Goal: Ask a question

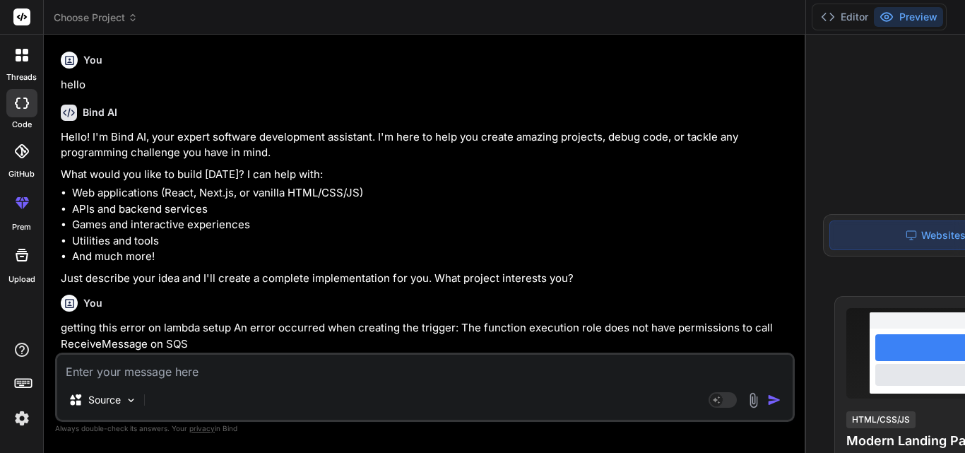
click at [242, 354] on div "Source Agent Mode. When this toggle is activated, AI automatically makes decisi…" at bounding box center [425, 387] width 740 height 69
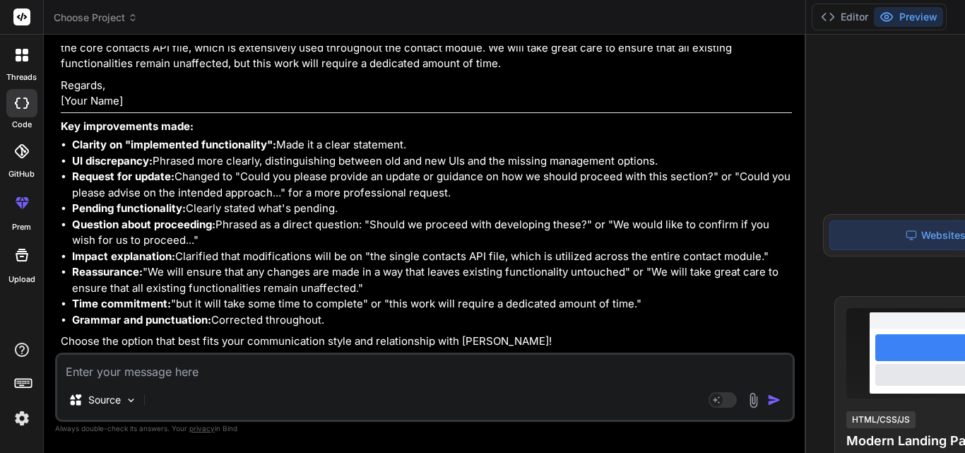
click at [249, 356] on textarea at bounding box center [425, 367] width 736 height 25
type textarea "g"
type textarea "x"
type textarea "gi"
type textarea "x"
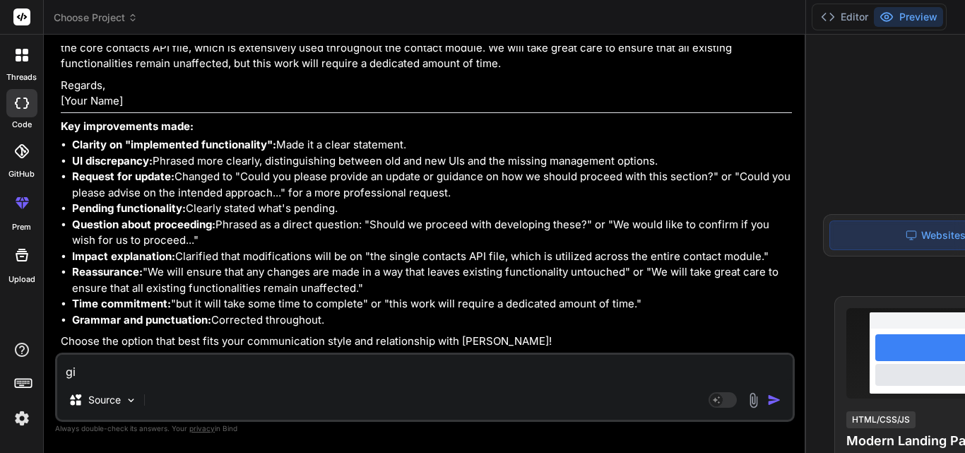
type textarea "giv"
type textarea "x"
type textarea "giv e"
type textarea "x"
type textarea "giv"
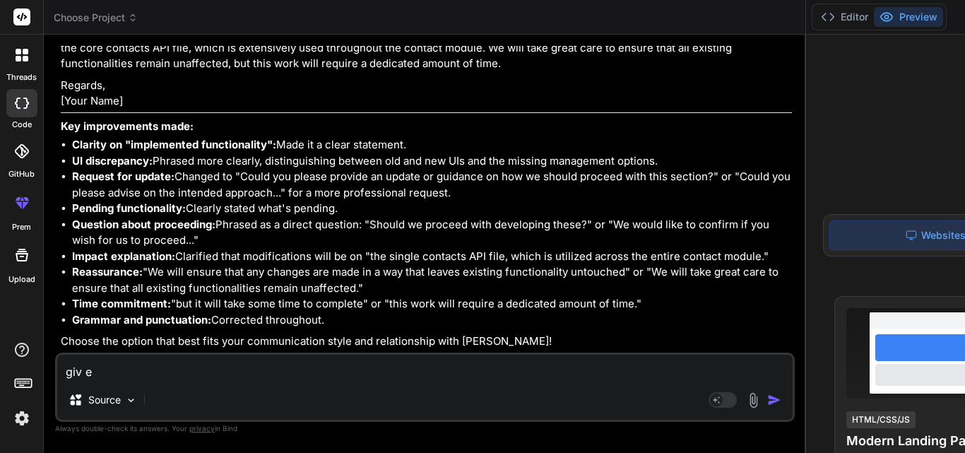
type textarea "x"
type textarea "giv"
type textarea "x"
type textarea "give"
type textarea "x"
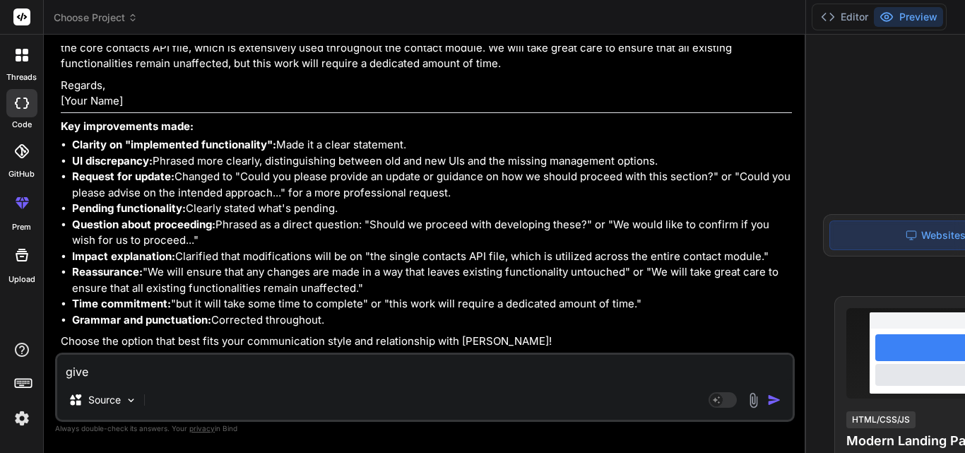
type textarea "give"
type textarea "x"
type textarea "give q"
type textarea "x"
type textarea "give qu"
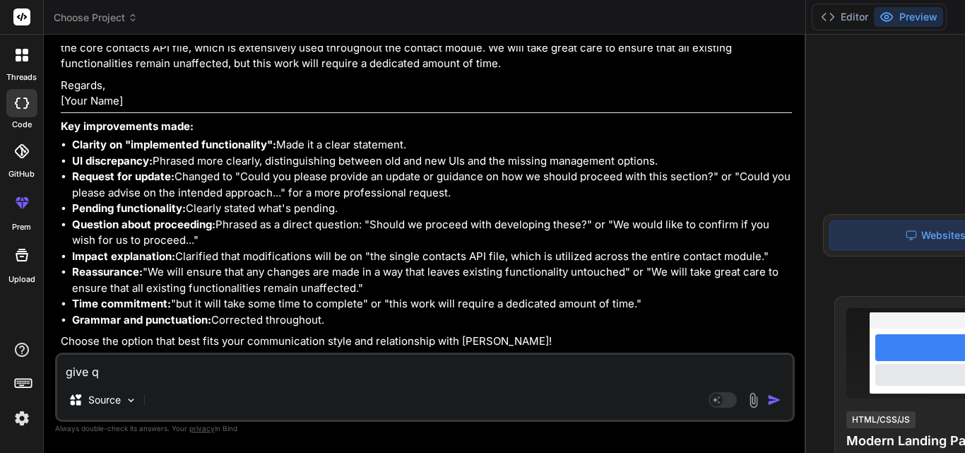
type textarea "x"
type textarea "give que"
type textarea "x"
type textarea "give quer"
type textarea "x"
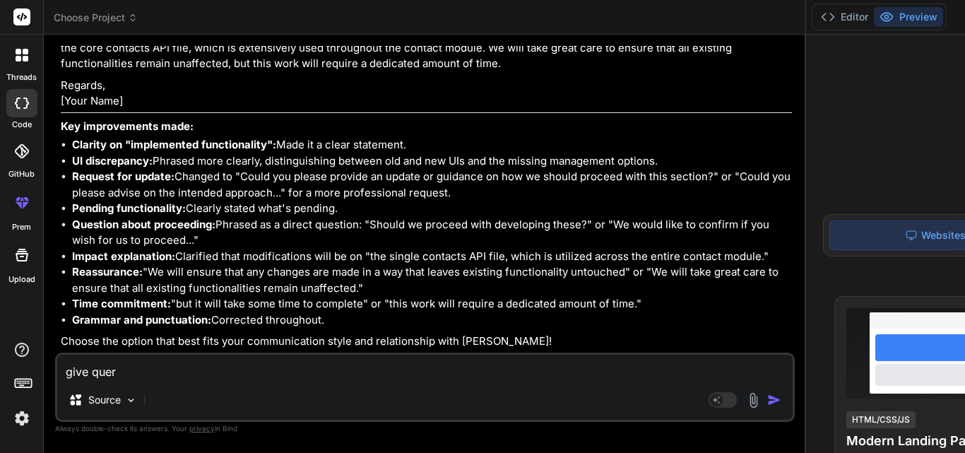
type textarea "give query"
type textarea "x"
type textarea "give query"
type textarea "x"
type textarea "give query t"
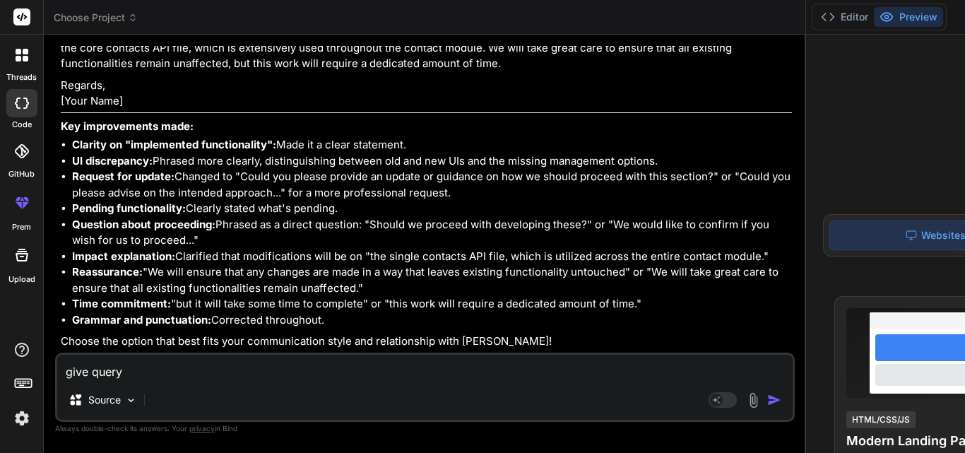
type textarea "x"
type textarea "give query to"
type textarea "x"
type textarea "give query to"
type textarea "x"
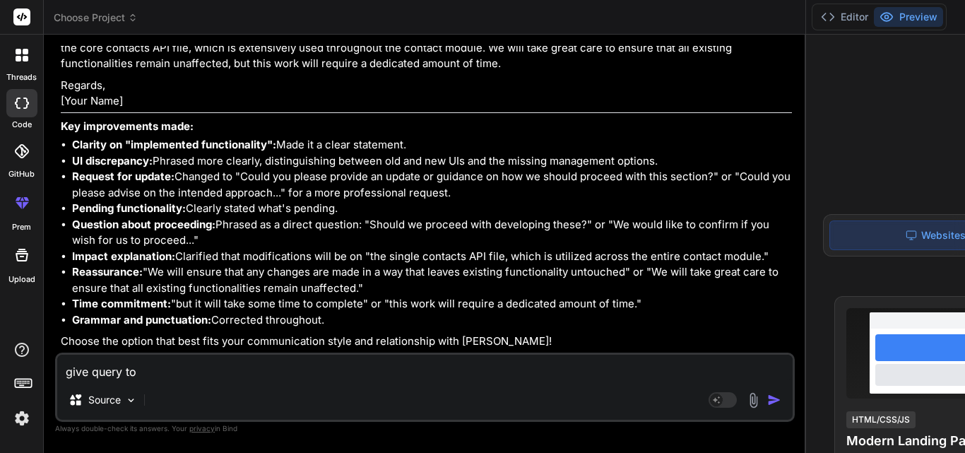
type textarea "give query to i"
type textarea "x"
type textarea "give query to in"
type textarea "x"
type textarea "give query to ins"
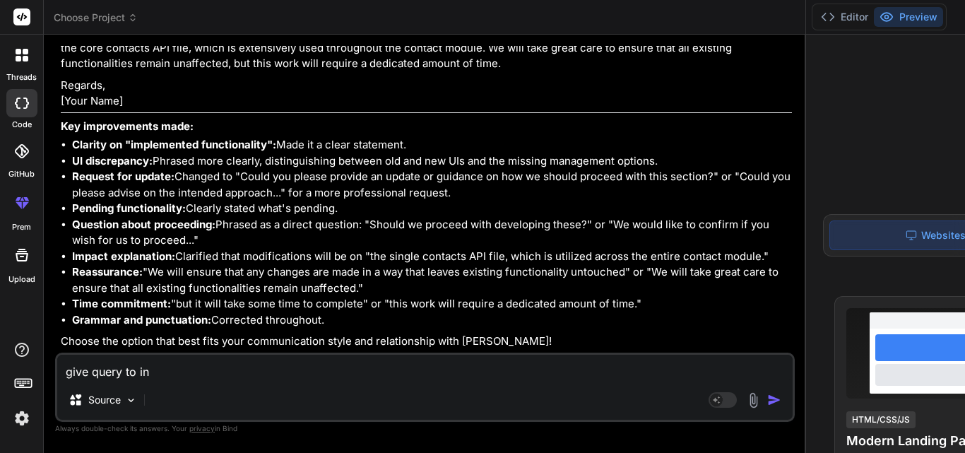
type textarea "x"
type textarea "give query to inse"
type textarea "x"
type textarea "give query to inser"
type textarea "x"
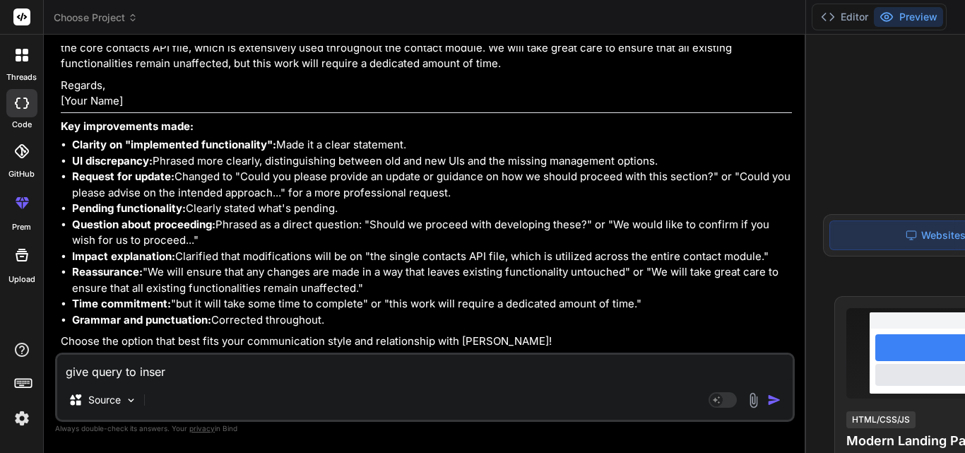
type textarea "give query to insert"
type textarea "x"
type textarea "give query to insert"
type textarea "x"
type textarea "give query to insert a"
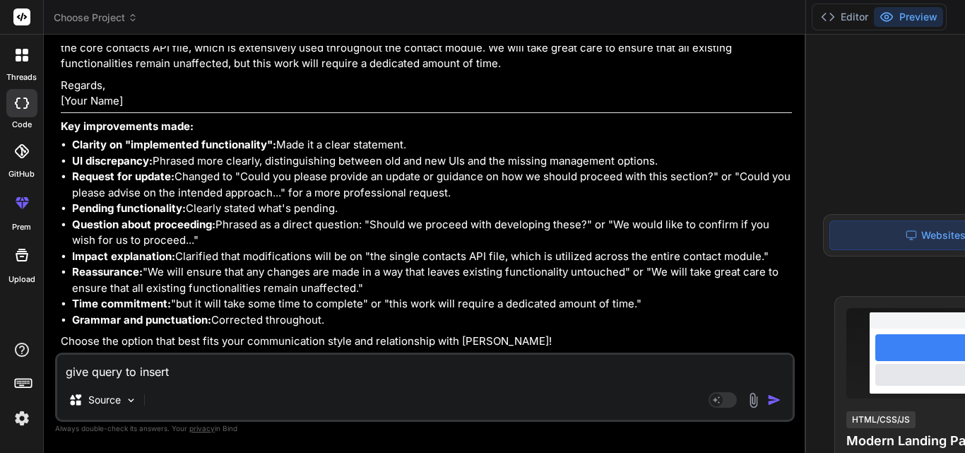
type textarea "x"
type textarea "give query to insert a"
type textarea "x"
type textarea "give query to insert a c"
type textarea "x"
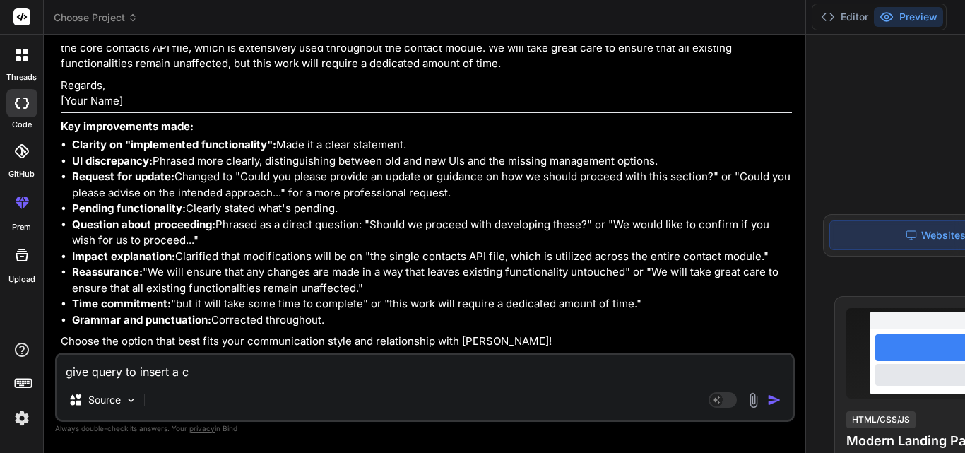
type textarea "give query to insert a co"
type textarea "x"
type textarea "give query to insert a col"
type textarea "x"
type textarea "give query to insert a colu"
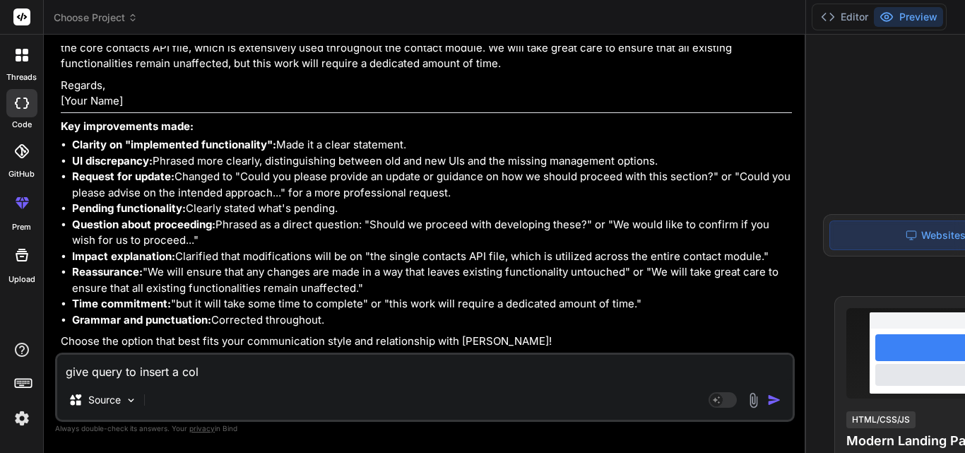
type textarea "x"
type textarea "give query to insert a colum"
type textarea "x"
type textarea "give query to insert a column"
type textarea "x"
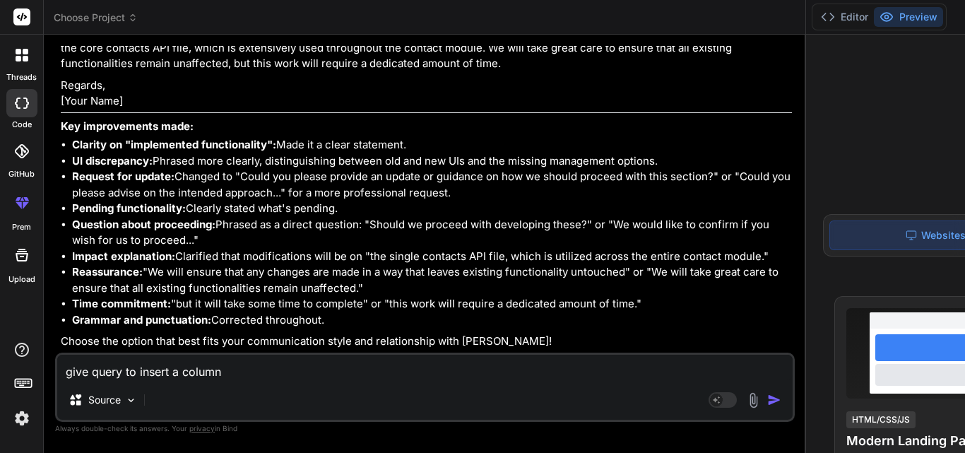
type textarea "give query to insert a column"
type textarea "x"
type textarea "give query to insert a column _"
type textarea "x"
type textarea "give query to insert a column _k"
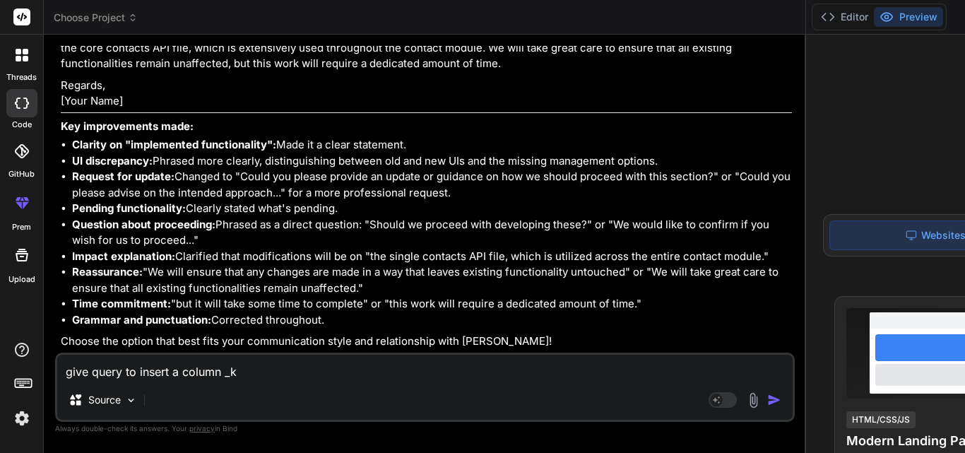
type textarea "x"
type textarea "give query to insert a column _kf"
type textarea "x"
type textarea "give query to insert a column _kft"
type textarea "x"
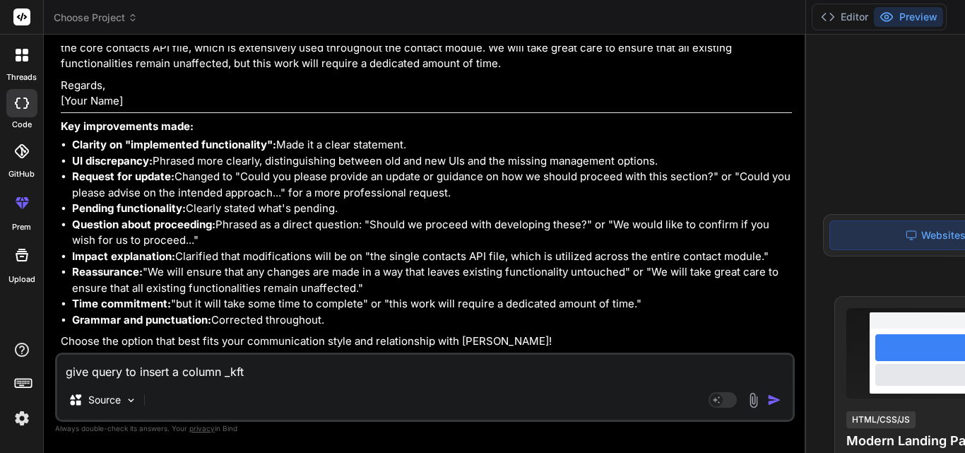
click at [235, 374] on textarea "give query to insert a column _kft" at bounding box center [425, 367] width 736 height 25
paste textarea "TransactionID"
type textarea "give query to insert a column _kftTransactionID"
type textarea "x"
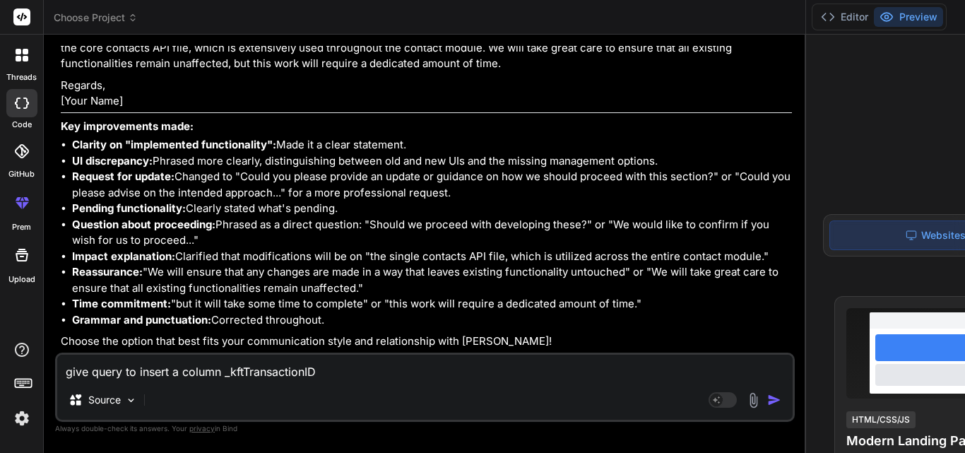
type textarea "give query to insert a column _kftTransactionID"
type textarea "x"
type textarea "give query to insert a column _kftTransactionID i"
type textarea "x"
type textarea "give query to insert a column _kftTransactionID in"
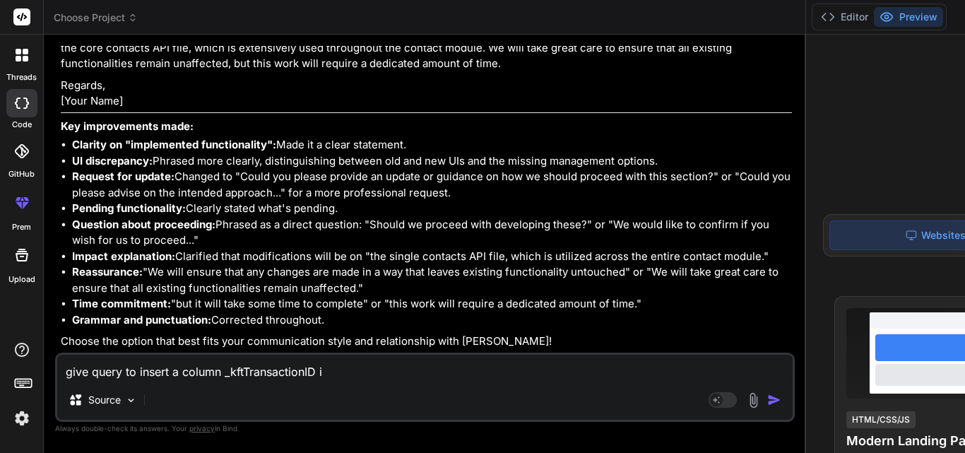
type textarea "x"
type textarea "give query to insert a column _kftTransactionID in"
type textarea "x"
type textarea "give query to insert a column _kftTransactionID in N"
type textarea "x"
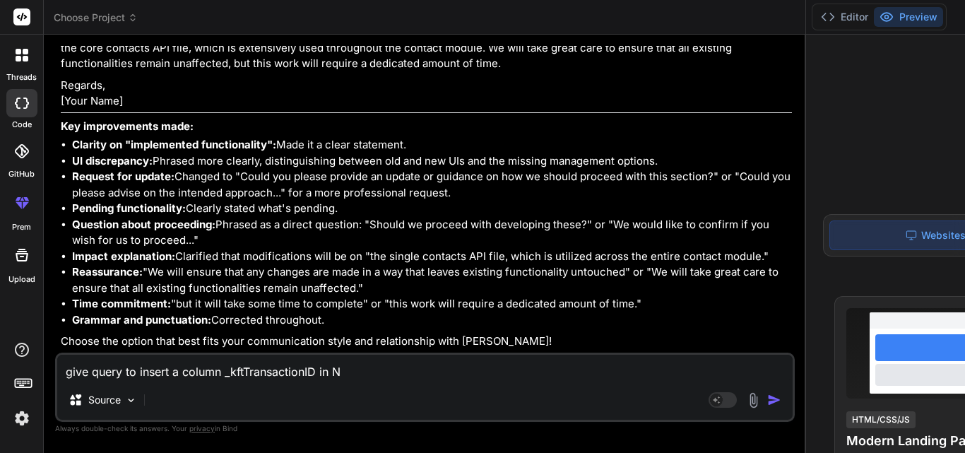
type textarea "give query to insert a column _kftTransactionID in NO"
type textarea "x"
type textarea "give query to insert a column _kftTransactionID in NOT"
type textarea "x"
type textarea "give query to insert a column _kftTransactionID in NOTE"
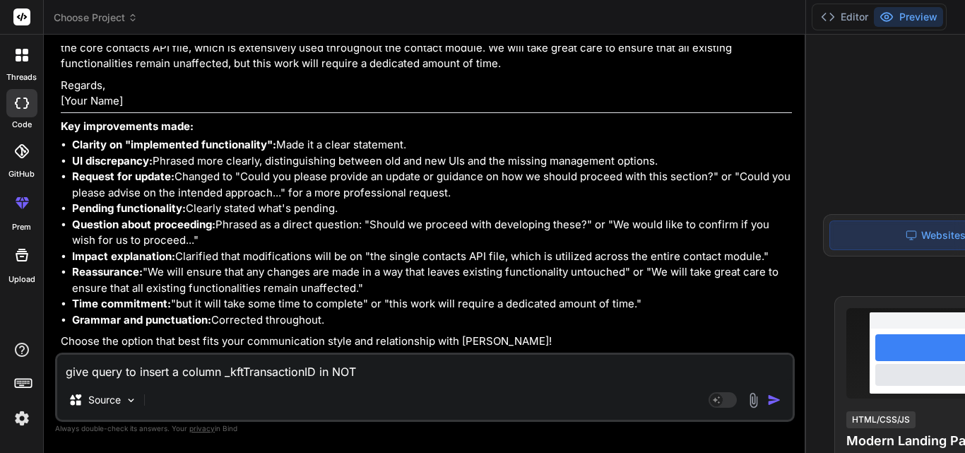
type textarea "x"
type textarea "give query to insert a column _kftTransactionID in NOTE"
type textarea "x"
type textarea "give query to insert a column _kftTransactionID in NOTE t"
type textarea "x"
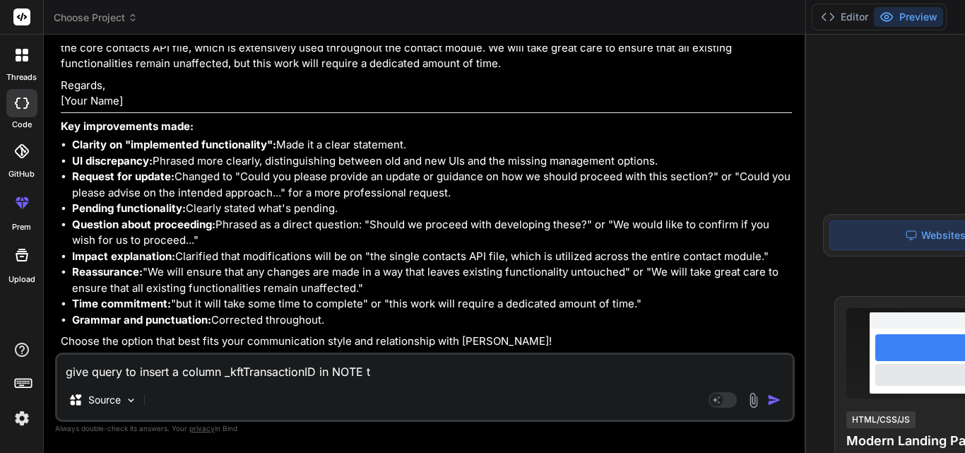
type textarea "give query to insert a column _kftTransactionID in NOTE ta"
type textarea "x"
type textarea "give query to insert a column _kftTransactionID in NOTE tab"
type textarea "x"
type textarea "give query to insert a column _kftTransactionID in NOTE tabl"
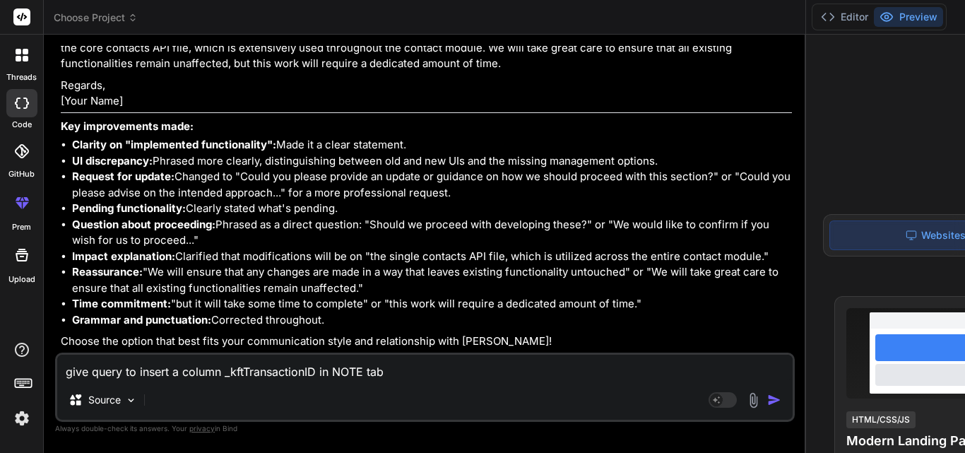
type textarea "x"
type textarea "give query to insert a column _kftTransactionID in NOTE table"
type textarea "x"
type textarea "give query to insert a column _kftTransactionID in NOTE table"
type textarea "x"
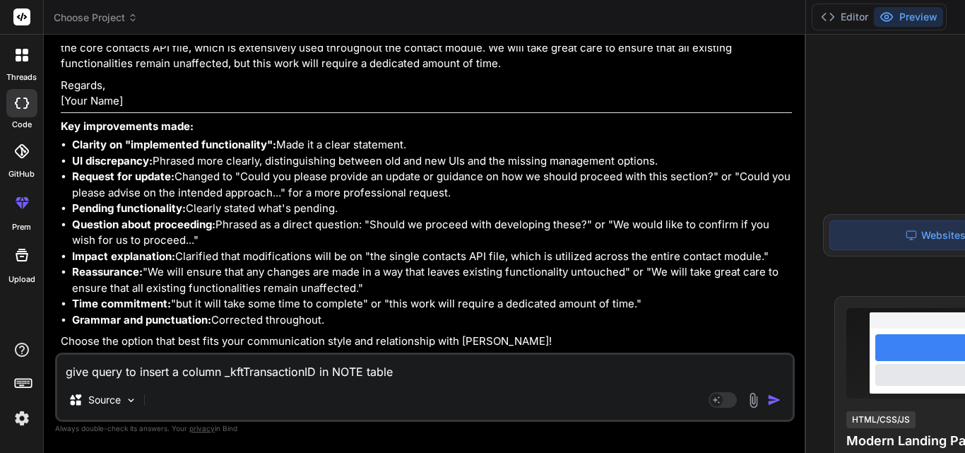
type textarea "give query to insert a column _kftTransactionID in NOTE table w"
type textarea "x"
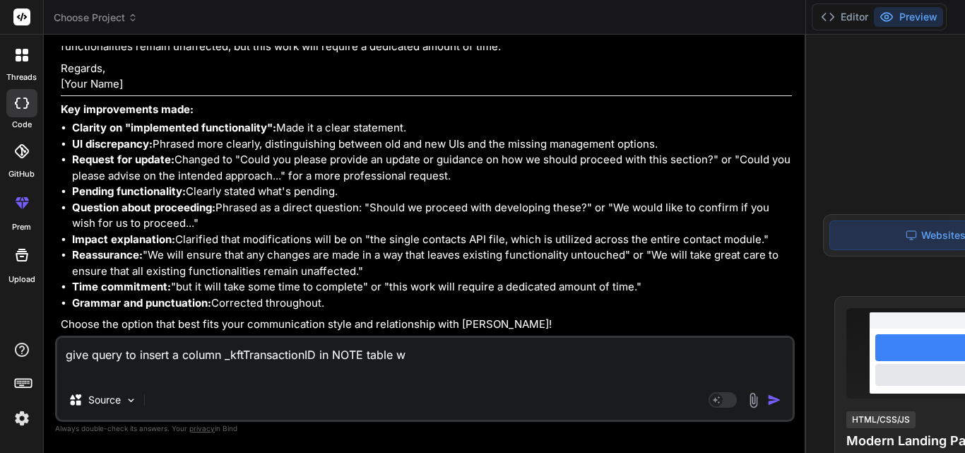
type textarea "give query to insert a column _kftTransactionID in NOTE table wh"
type textarea "x"
type textarea "give query to insert a column _kftTransactionID in NOTE table whi"
type textarea "x"
type textarea "give query to insert a column _kftTransactionID in NOTE table whic"
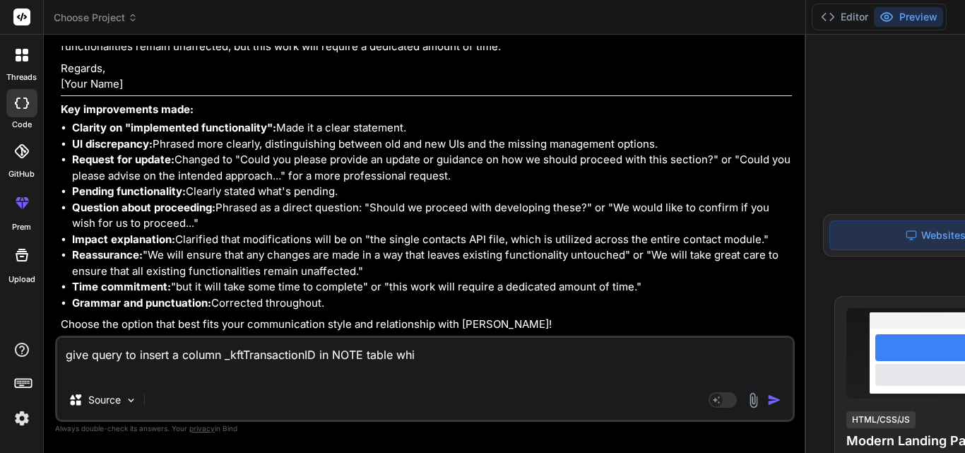
type textarea "x"
type textarea "give query to insert a column _kftTransactionID in NOTE table which"
type textarea "x"
type textarea "give query to insert a column _kftTransactionID in NOTE table which"
type textarea "x"
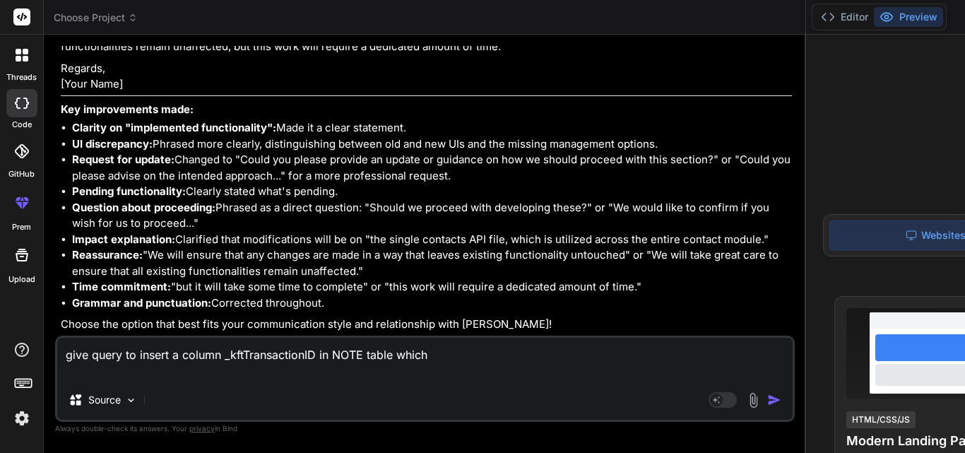
type textarea "give query to insert a column _kftTransactionID in NOTE table which i"
type textarea "x"
type textarea "give query to insert a column _kftTransactionID in NOTE table which is"
type textarea "x"
type textarea "give query to insert a column _kftTransactionID in NOTE table which is"
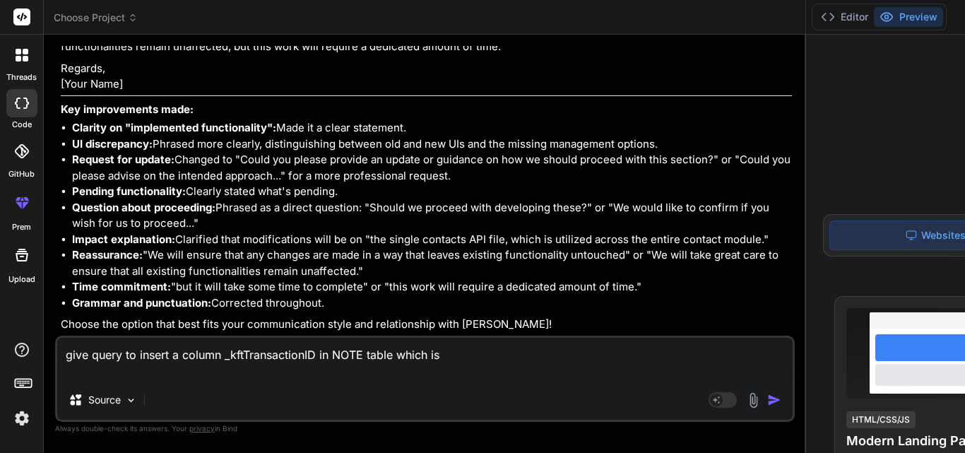
type textarea "x"
type textarea "give query to insert a column _kftTransactionID in NOTE table which is i"
type textarea "x"
type textarea "give query to insert a column _kftTransactionID in NOTE table which is in"
type textarea "x"
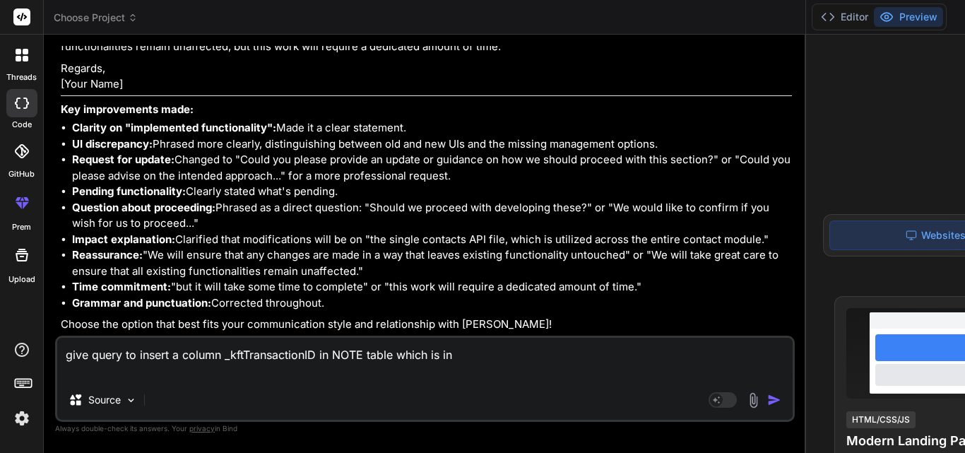
type textarea "give query to insert a column _kftTransactionID in NOTE table which is in"
type textarea "x"
type textarea "give query to insert a column _kftTransactionID in NOTE table which is in f"
type textarea "x"
type textarea "give query to insert a column _kftTransactionID in NOTE table which is in fo"
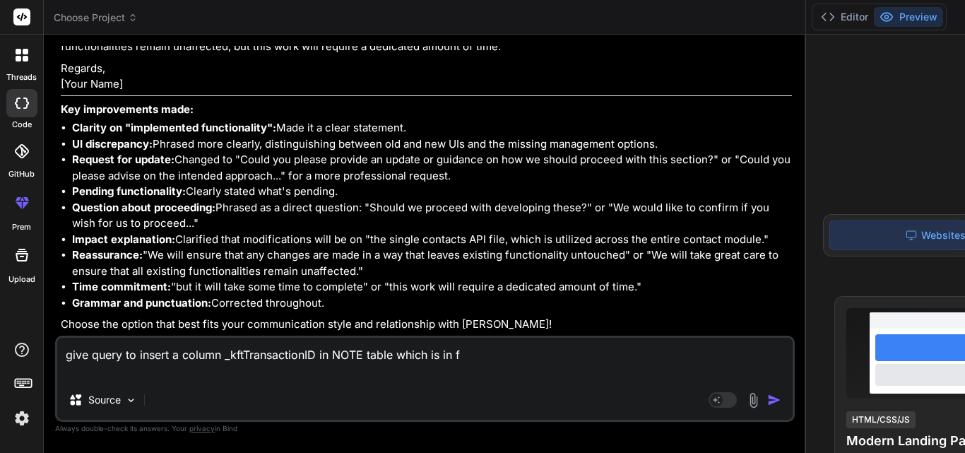
type textarea "x"
type textarea "give query to insert a column _kftTransactionID in NOTE table which is in for"
type textarea "x"
type textarea "give query to insert a column _kftTransactionID in NOTE table which is in form"
type textarea "x"
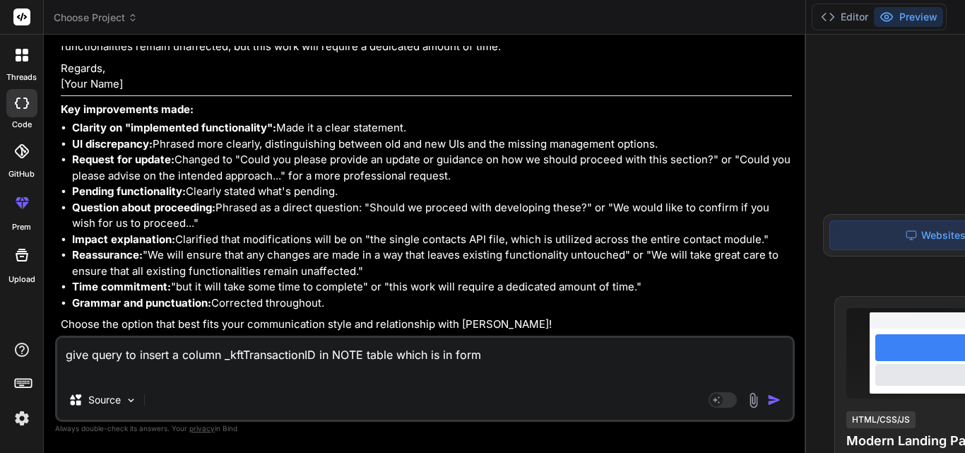
type textarea "give query to insert a column _kftTransactionID in NOTE table which is in forma"
type textarea "x"
type textarea "give query to insert a column _kftTransactionID in NOTE table which is in format"
type textarea "x"
type textarea "give query to insert a column _kftTransactionID in NOTE table which is in format"
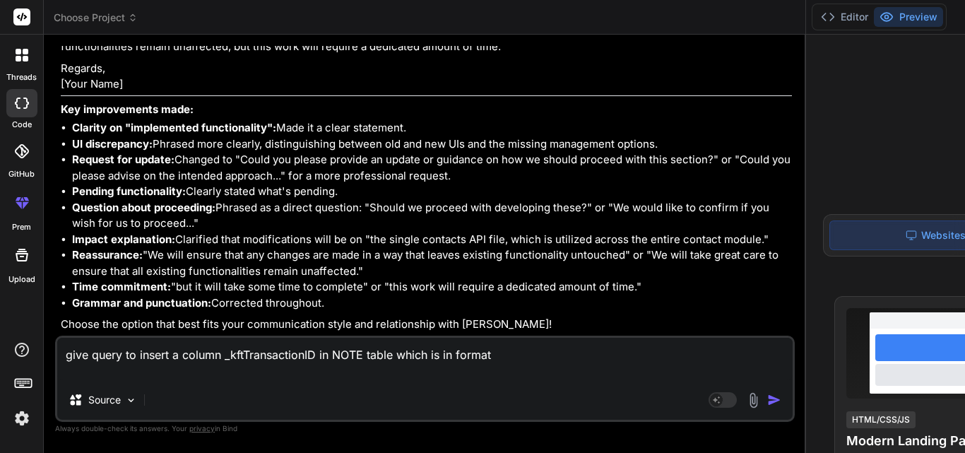
type textarea "x"
type textarea "give query to insert a column _kftTransactionID in NOTE table which is in forma…"
type textarea "x"
type textarea "give query to insert a column _kftTransactionID in NOTE table which is in forma…"
type textarea "x"
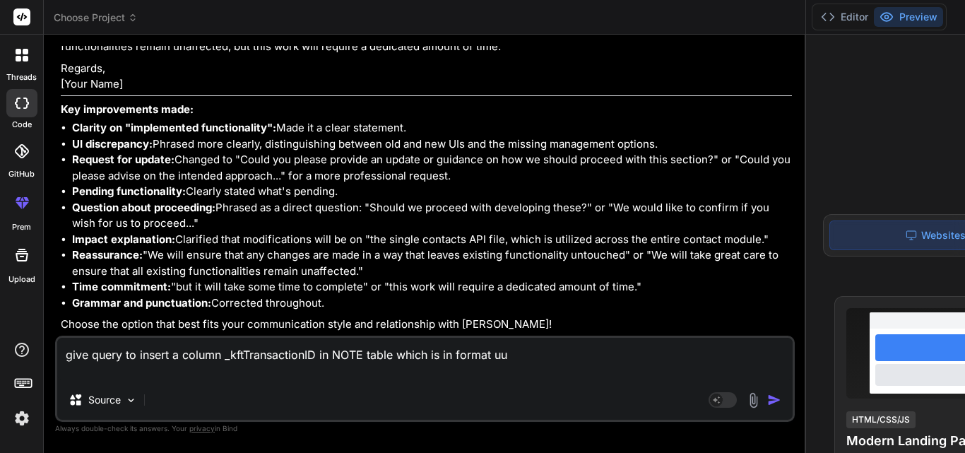
type textarea "give query to insert a column _kftTransactionID in NOTE table which is in forma…"
type textarea "x"
type textarea "give query to insert a column _kftTransactionID in NOTE table which is in forma…"
type textarea "x"
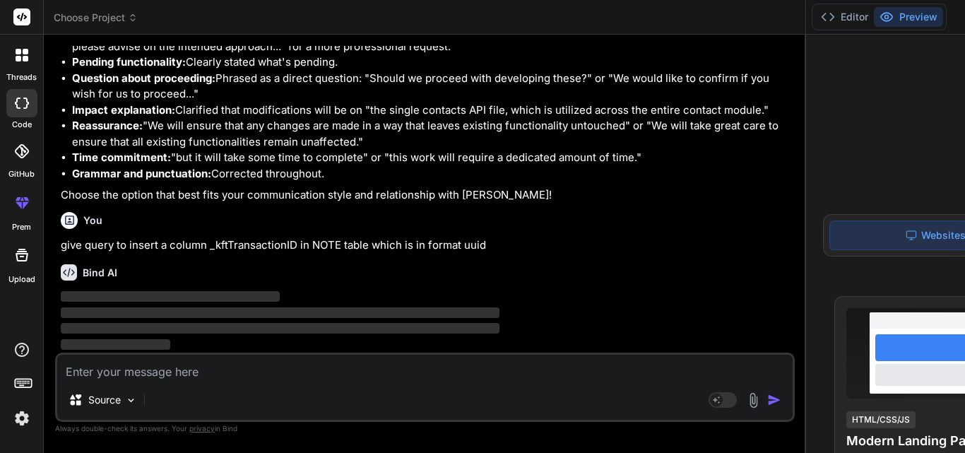
scroll to position [12236, 0]
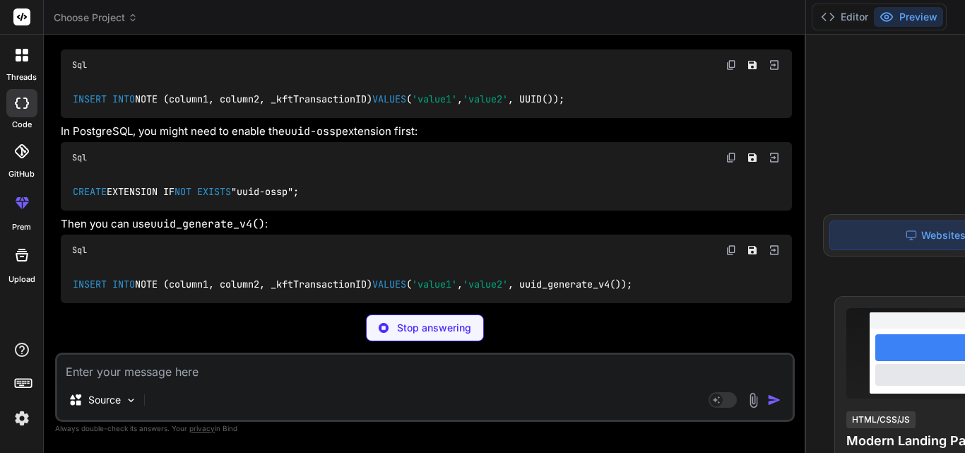
type textarea "x"
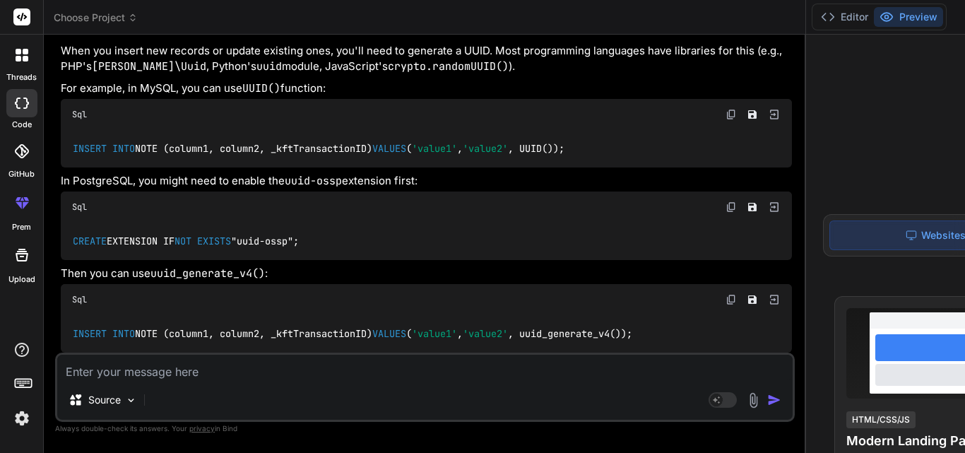
scroll to position [12590, 0]
